Goal: Information Seeking & Learning: Find contact information

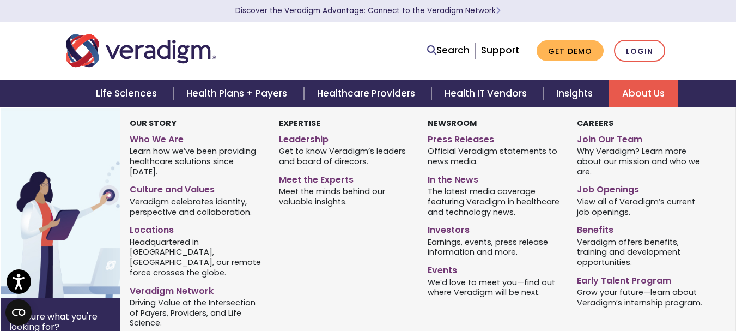
click at [307, 133] on link "Leadership" at bounding box center [345, 138] width 132 height 16
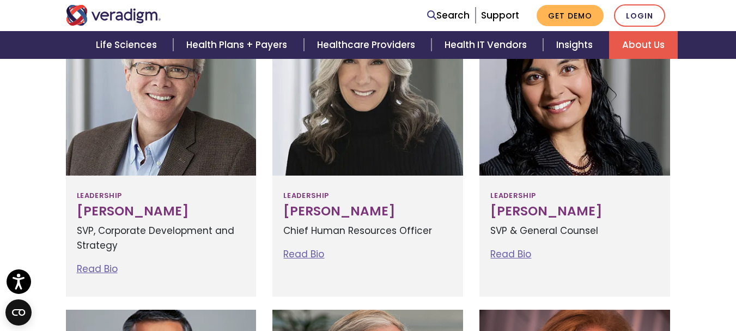
scroll to position [554, 0]
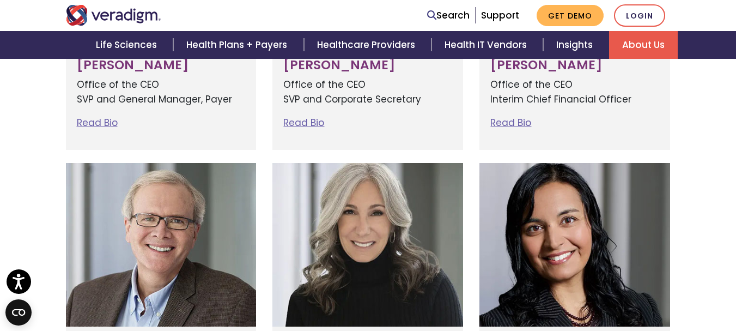
click at [123, 14] on img "Veradigm logo" at bounding box center [113, 15] width 95 height 21
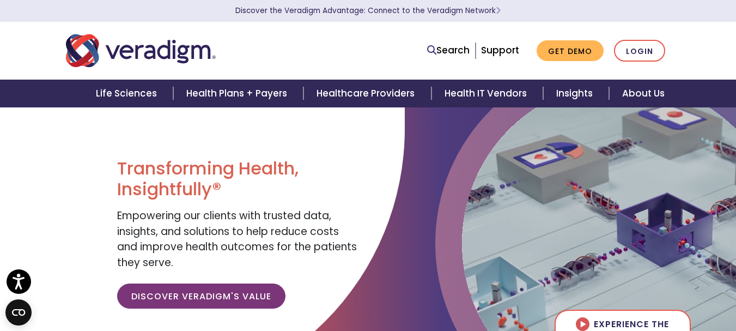
drag, startPoint x: 114, startPoint y: 216, endPoint x: 197, endPoint y: 149, distance: 106.1
click at [117, 216] on div "Transforming Health, Insightfully® Empowering our clients with trusted data, in…" at bounding box center [238, 238] width 259 height 262
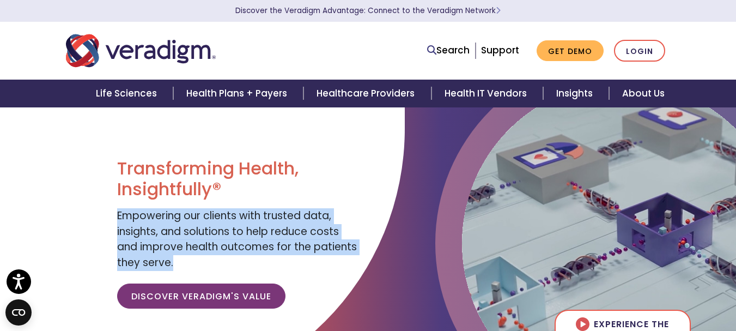
drag, startPoint x: 118, startPoint y: 214, endPoint x: 177, endPoint y: 255, distance: 72.4
click at [177, 255] on div "Transforming Health, Insightfully® Empowering our clients with trusted data, in…" at bounding box center [238, 238] width 243 height 160
copy span "Empowering our clients with trusted data, insights, and solutions to help reduc…"
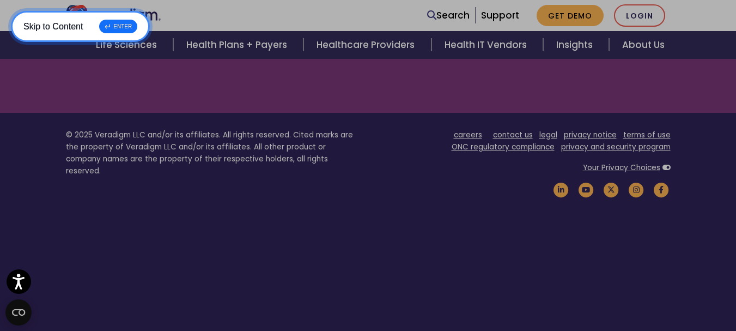
scroll to position [1577, 0]
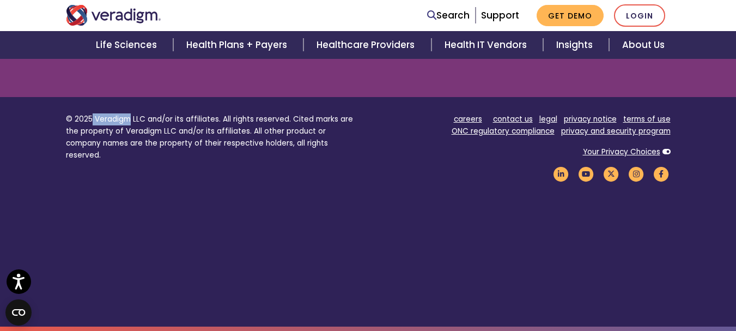
drag, startPoint x: 92, startPoint y: 117, endPoint x: 130, endPoint y: 118, distance: 37.6
click at [130, 118] on p "© 2025 Veradigm LLC and/or its affiliates. All rights reserved. Cited marks are…" at bounding box center [213, 136] width 294 height 47
copy p "Veradigm"
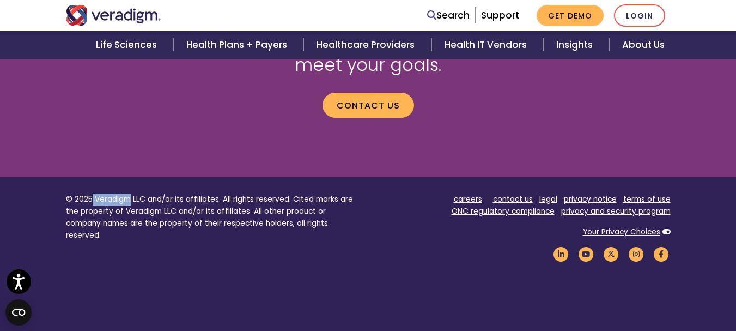
scroll to position [1468, 0]
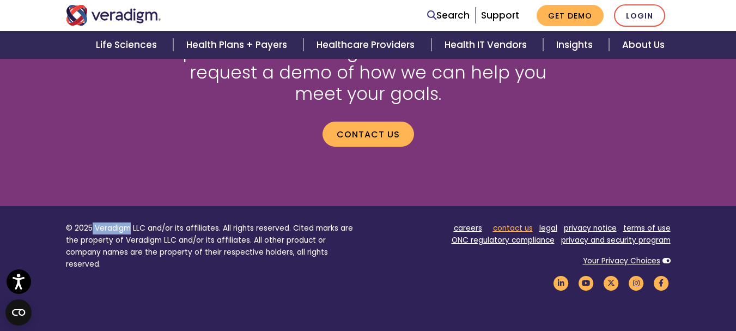
click at [511, 227] on link "contact us" at bounding box center [513, 228] width 40 height 10
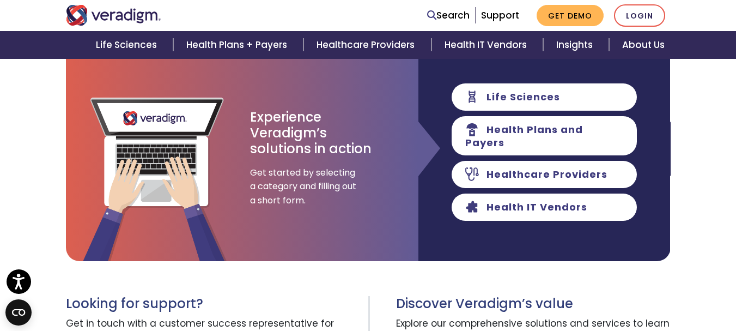
scroll to position [109, 0]
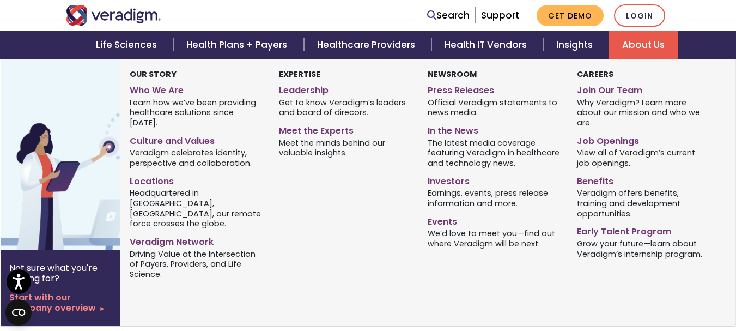
click at [639, 37] on link "About Us" at bounding box center [643, 45] width 69 height 28
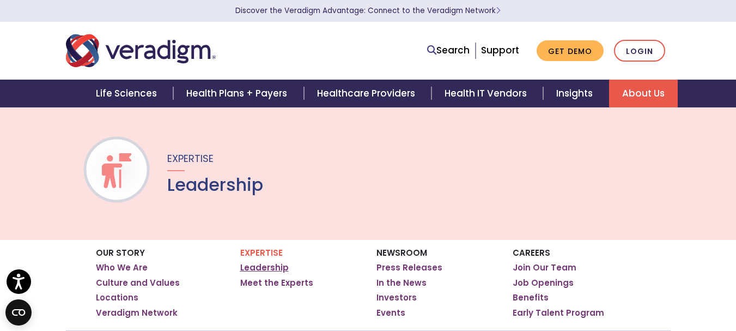
click at [258, 264] on link "Leadership" at bounding box center [264, 267] width 49 height 11
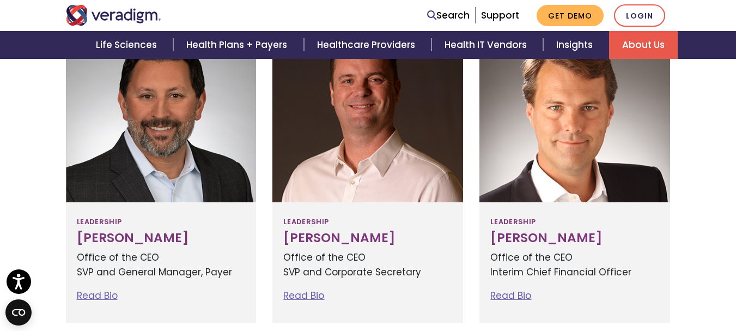
scroll to position [436, 0]
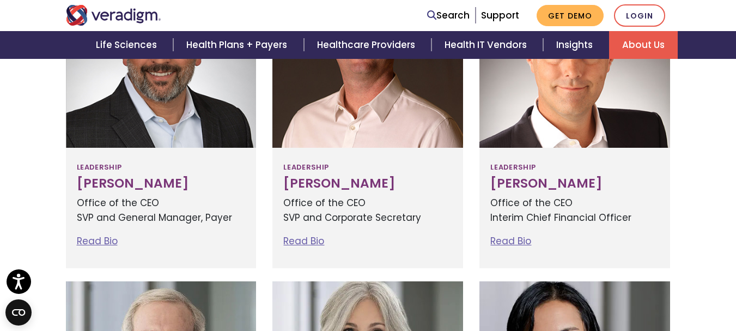
click at [90, 186] on h3 "[PERSON_NAME]" at bounding box center [161, 183] width 169 height 15
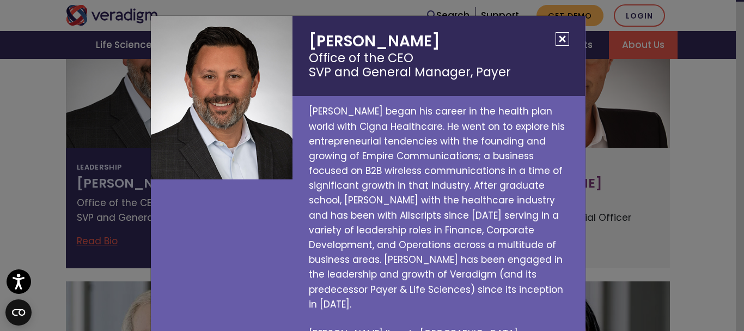
copy h2 "[PERSON_NAME]"
click at [556, 38] on button "Close" at bounding box center [563, 39] width 14 height 14
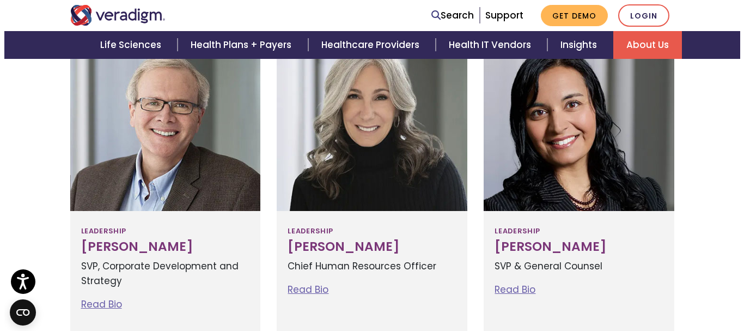
scroll to position [654, 0]
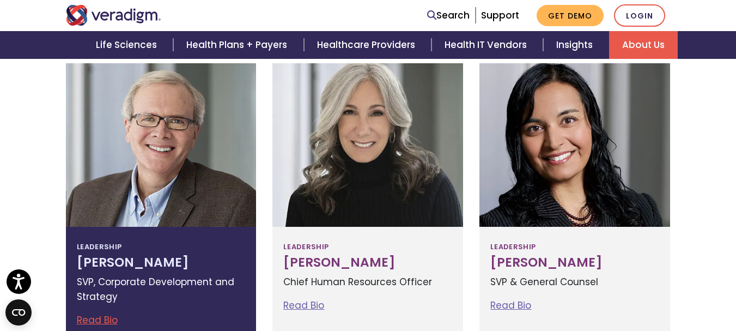
click at [169, 246] on div "Leadership [PERSON_NAME] SVP, Corporate Development and Strategy Read Bio [PERS…" at bounding box center [161, 287] width 191 height 120
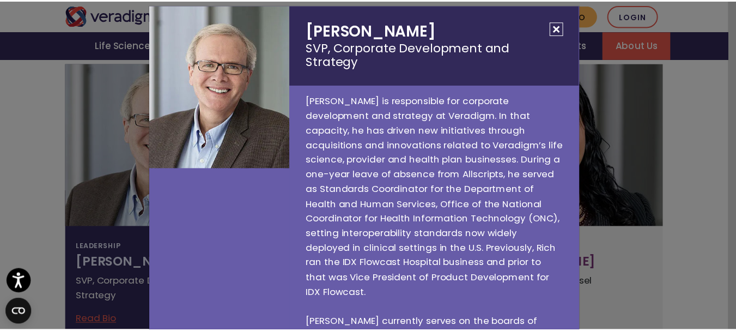
scroll to position [0, 0]
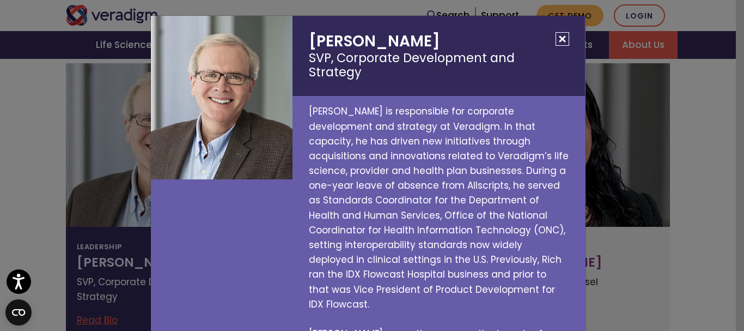
click at [557, 35] on button "Close" at bounding box center [563, 39] width 14 height 14
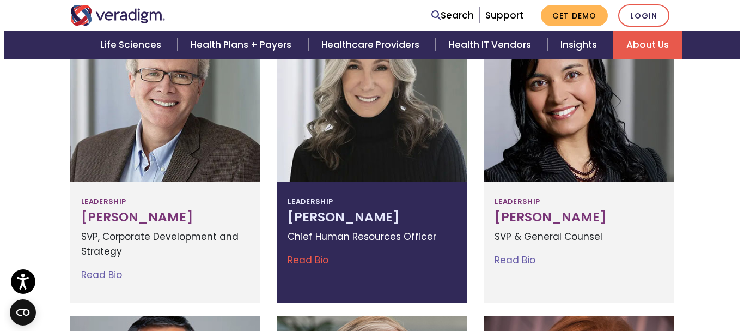
scroll to position [763, 0]
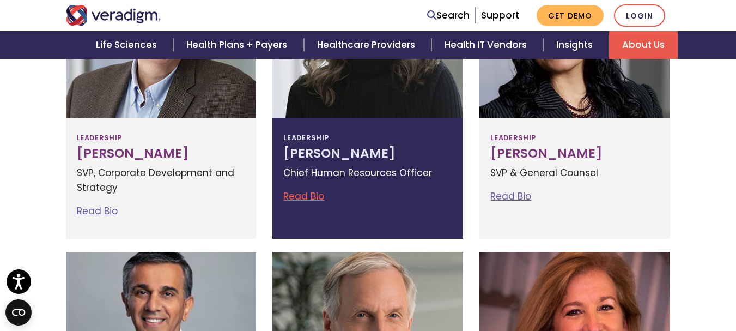
click at [385, 119] on div "Leadership [PERSON_NAME] Chief Human Resources Officer Read Bio [PERSON_NAME] C…" at bounding box center [367, 178] width 191 height 120
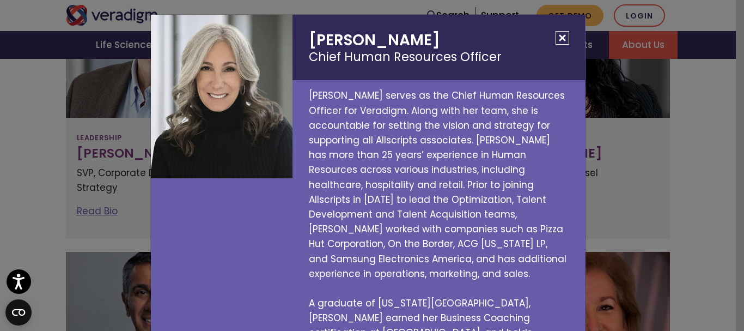
scroll to position [0, 0]
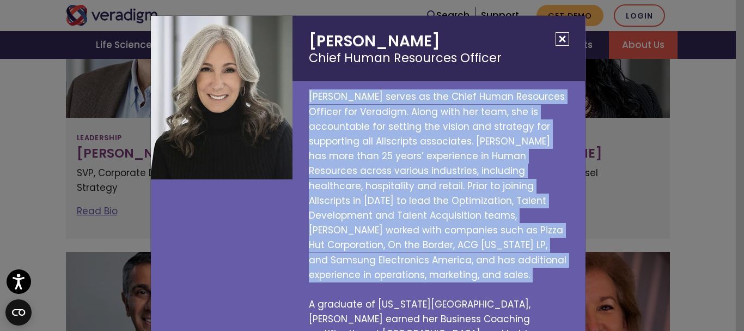
drag, startPoint x: 302, startPoint y: 96, endPoint x: 537, endPoint y: 279, distance: 297.8
click at [537, 279] on p "[PERSON_NAME] serves as the Chief Human Resources Officer for Veradigm. Along w…" at bounding box center [439, 222] width 293 height 283
click at [536, 269] on p "[PERSON_NAME] serves as the Chief Human Resources Officer for Veradigm. Along w…" at bounding box center [439, 222] width 293 height 283
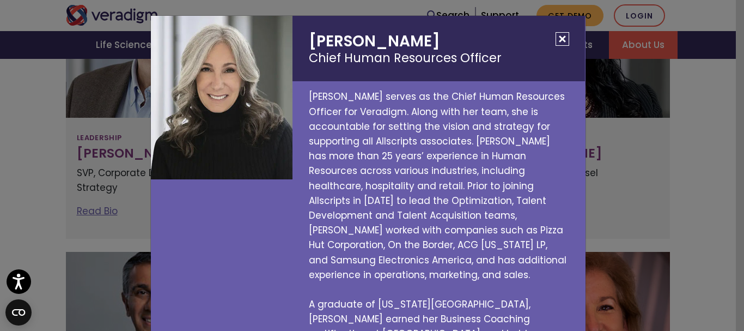
click at [556, 35] on button "Close" at bounding box center [563, 39] width 14 height 14
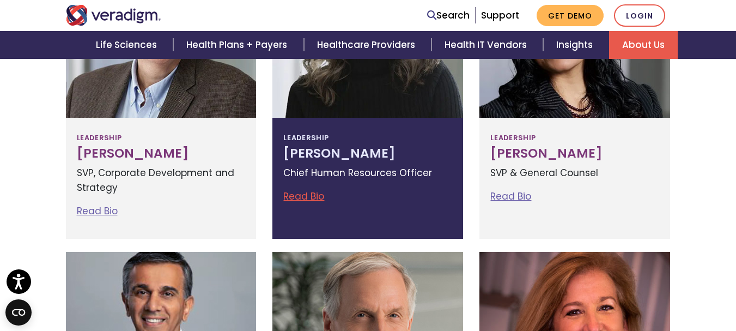
click at [332, 162] on div "Leadership [PERSON_NAME] Chief Human Resources Officer Read Bio [PERSON_NAME] C…" at bounding box center [367, 178] width 191 height 120
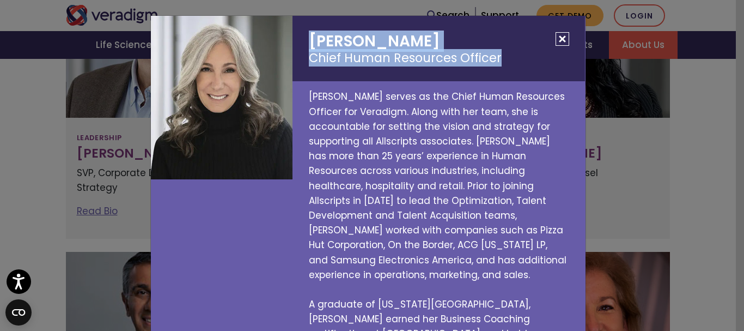
drag, startPoint x: 305, startPoint y: 39, endPoint x: 499, endPoint y: 58, distance: 195.0
click at [499, 58] on h2 "[PERSON_NAME] Chief Human Resources Officer" at bounding box center [439, 48] width 293 height 65
copy h2 "[PERSON_NAME] Chief Human Resources Officer"
click at [559, 37] on button "Close" at bounding box center [563, 39] width 14 height 14
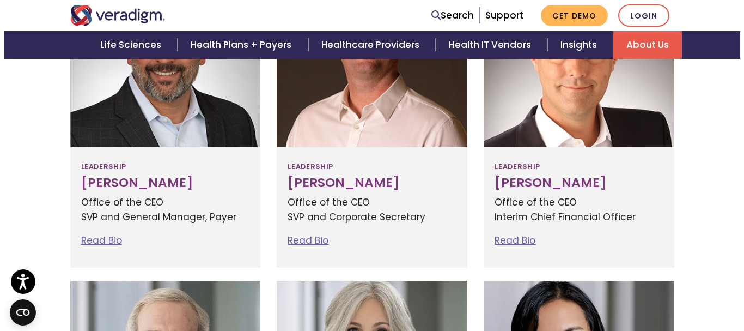
scroll to position [436, 0]
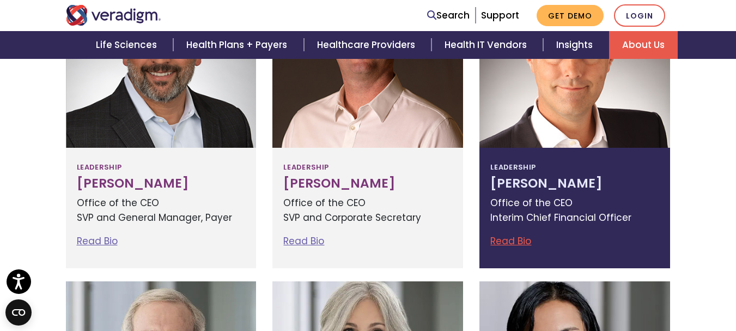
click at [588, 192] on div "Leadership [PERSON_NAME] Office of the CEO Interim Chief Financial Officer Read…" at bounding box center [575, 208] width 191 height 120
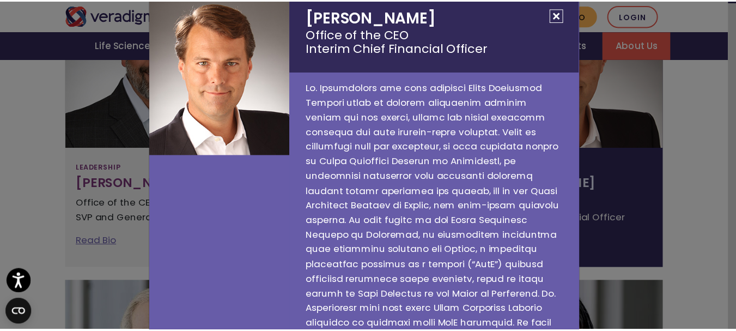
scroll to position [0, 0]
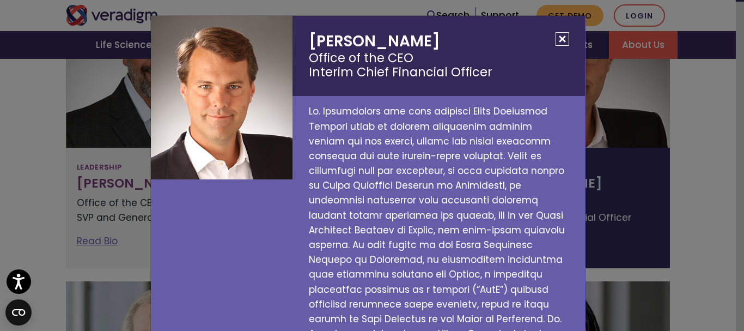
click at [563, 41] on button "Close" at bounding box center [563, 39] width 14 height 14
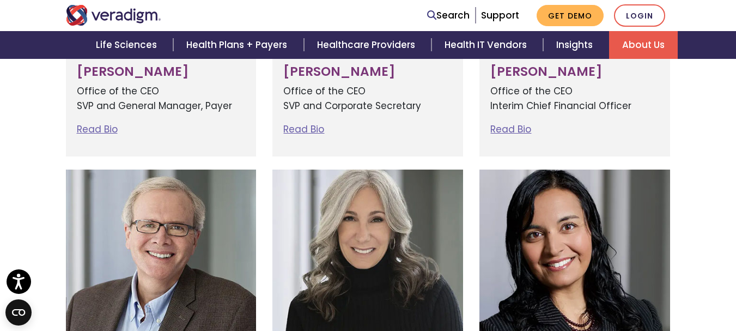
scroll to position [381, 0]
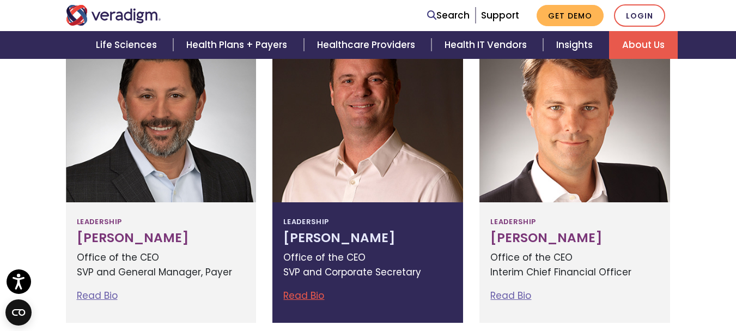
click at [398, 225] on div "Leadership [PERSON_NAME] Office of the CEO SVP and Corporate Secretary Read Bio…" at bounding box center [367, 262] width 191 height 120
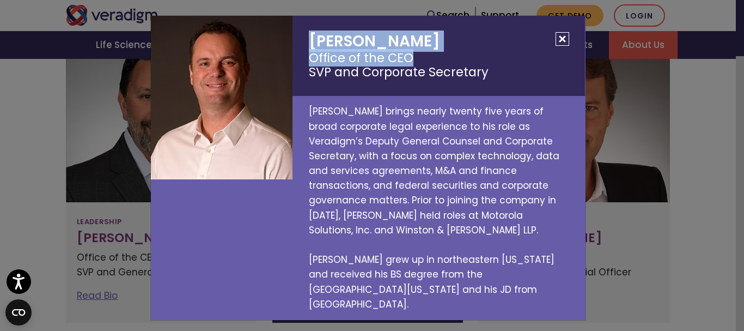
drag, startPoint x: 303, startPoint y: 53, endPoint x: 418, endPoint y: 69, distance: 116.1
click at [418, 69] on h2 "[PERSON_NAME] Office of the CEO SVP and Corporate Secretary" at bounding box center [439, 56] width 293 height 80
copy h2 "[PERSON_NAME] Office of the CEO"
click at [564, 46] on button "Close" at bounding box center [563, 39] width 14 height 14
